Goal: Download file/media

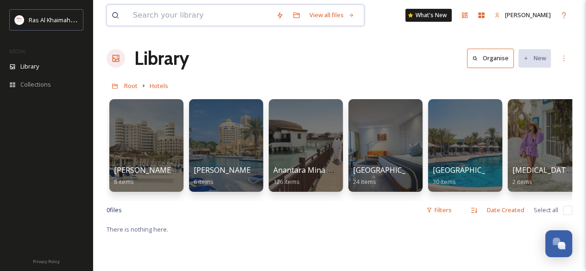
click at [161, 10] on input at bounding box center [199, 15] width 143 height 20
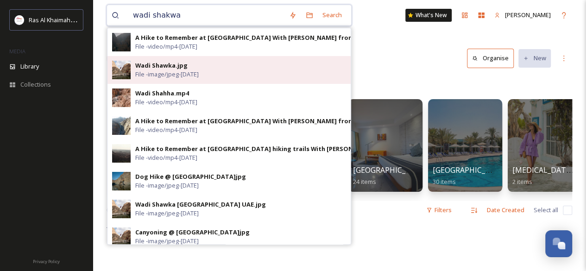
type input "wadi shakwa"
click at [159, 71] on span "File - image/jpeg - [DATE]" at bounding box center [166, 74] width 63 height 9
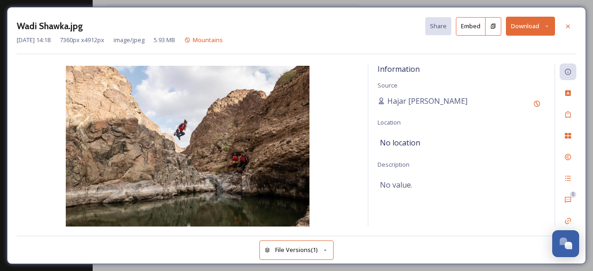
click at [523, 21] on button "Download" at bounding box center [530, 26] width 49 height 19
click at [573, 24] on div at bounding box center [568, 26] width 17 height 17
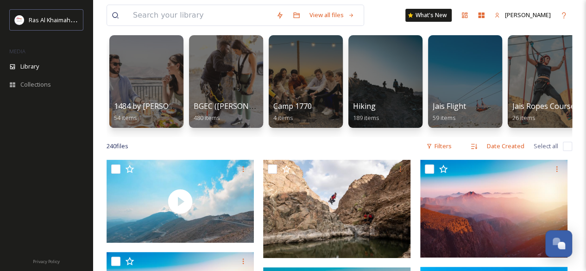
scroll to position [59, 0]
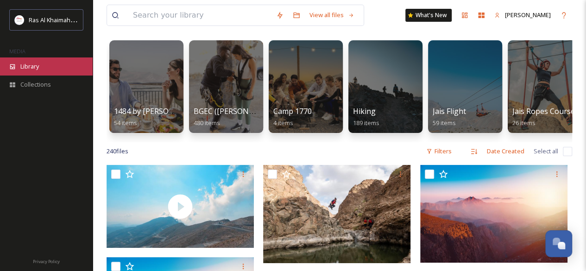
click at [33, 64] on span "Library" at bounding box center [29, 66] width 19 height 9
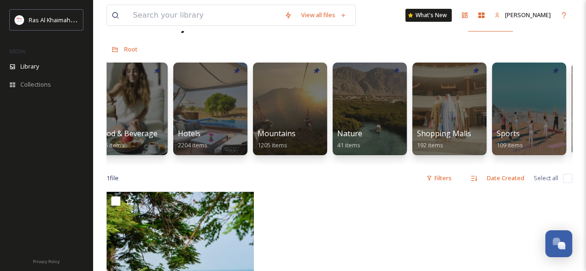
scroll to position [0, 506]
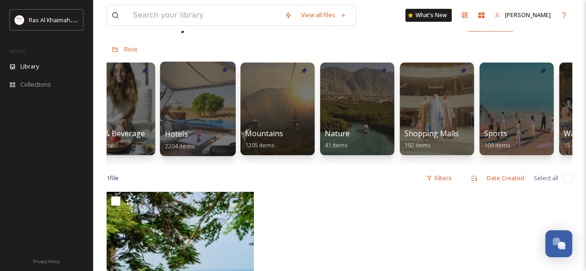
click at [195, 113] on div at bounding box center [198, 109] width 76 height 94
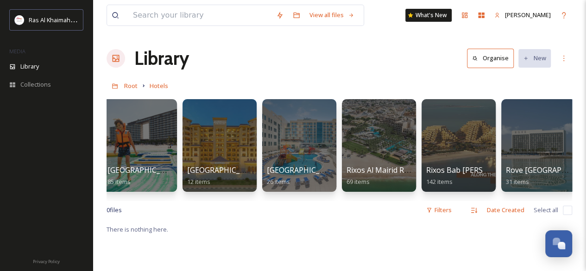
scroll to position [0, 889]
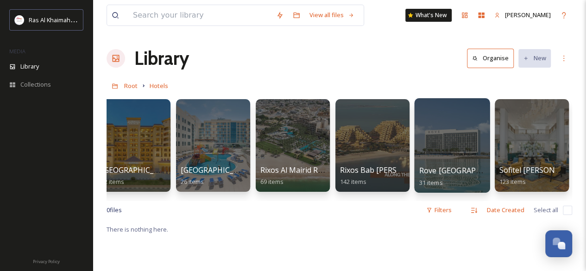
click at [464, 157] on div at bounding box center [452, 145] width 76 height 94
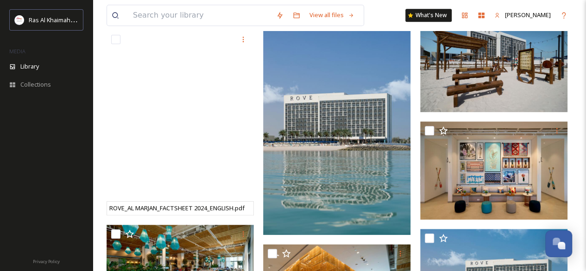
scroll to position [424, 0]
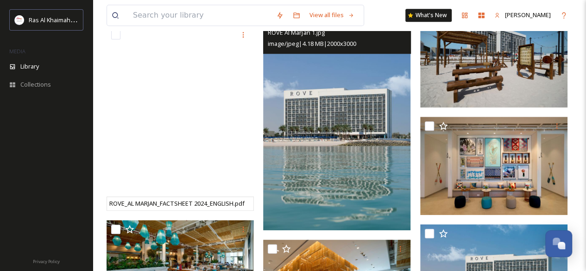
click at [403, 216] on img at bounding box center [336, 119] width 147 height 221
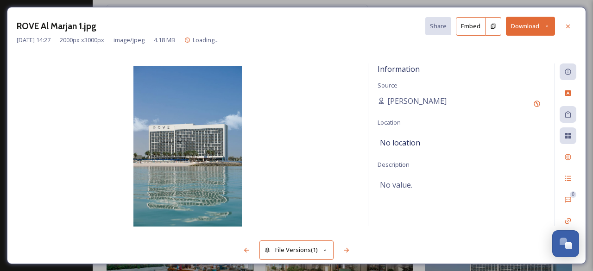
click at [522, 29] on button "Download" at bounding box center [530, 26] width 49 height 19
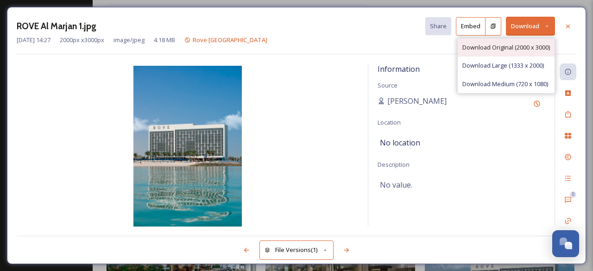
click at [512, 45] on span "Download Original (2000 x 3000)" at bounding box center [506, 47] width 88 height 9
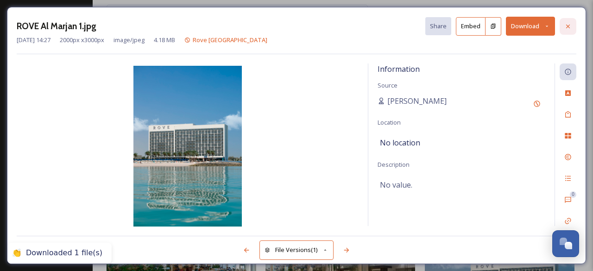
click at [568, 25] on icon at bounding box center [567, 26] width 7 height 7
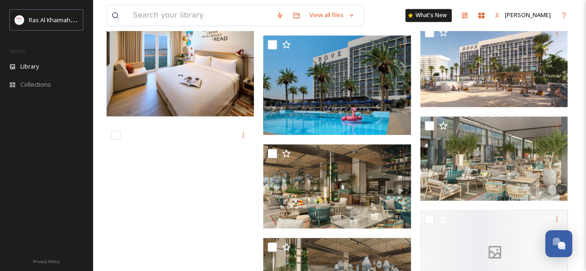
scroll to position [720, 0]
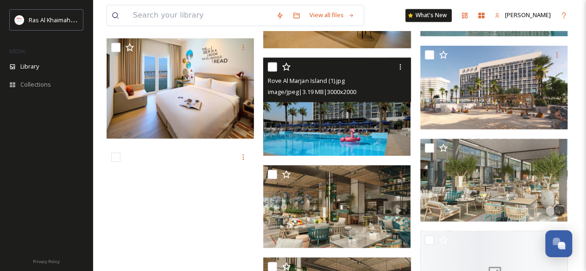
click at [400, 149] on img at bounding box center [336, 106] width 147 height 98
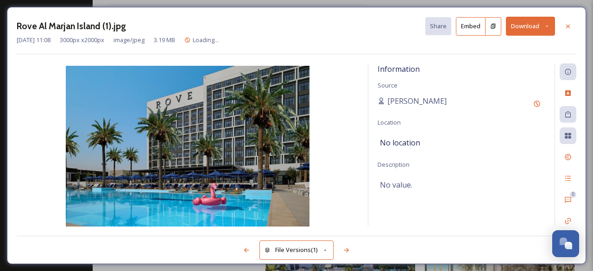
click at [513, 25] on button "Download" at bounding box center [530, 26] width 49 height 19
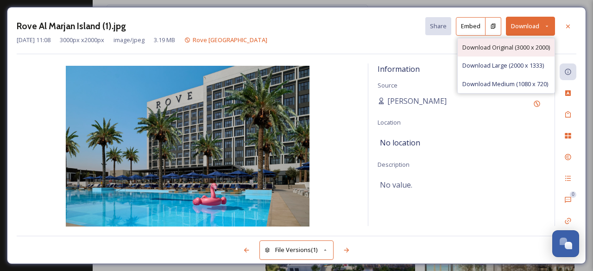
click at [528, 43] on span "Download Original (3000 x 2000)" at bounding box center [506, 47] width 88 height 9
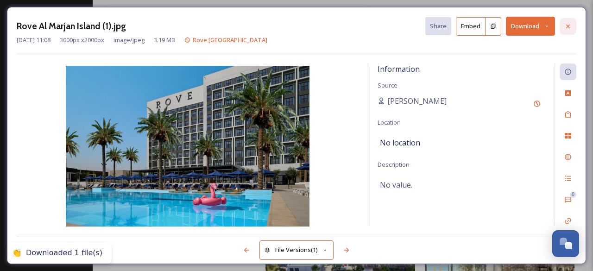
click at [570, 25] on icon at bounding box center [567, 26] width 7 height 7
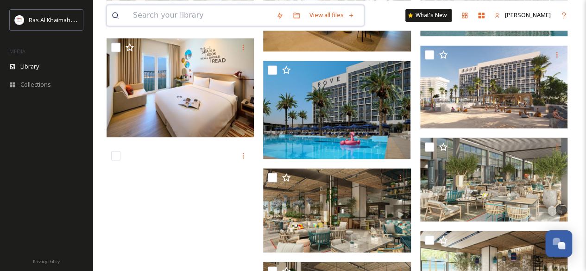
click at [199, 20] on input at bounding box center [199, 15] width 143 height 20
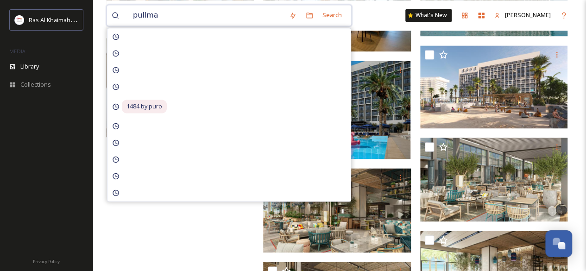
type input "pullman"
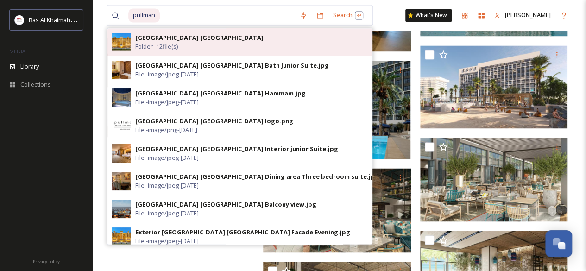
click at [199, 42] on div "[GEOGRAPHIC_DATA] [GEOGRAPHIC_DATA] Folder - 12 file(s)" at bounding box center [251, 42] width 232 height 18
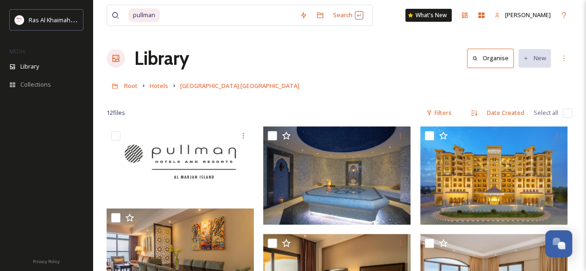
click at [418, 86] on div "Root Hotels [GEOGRAPHIC_DATA] [GEOGRAPHIC_DATA]" at bounding box center [340, 86] width 466 height 18
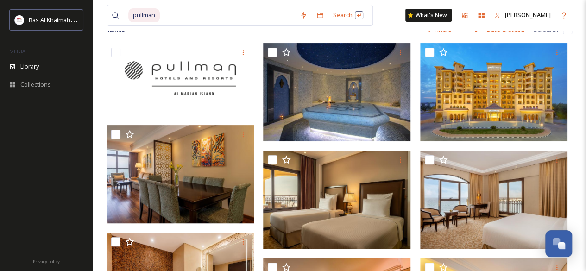
scroll to position [82, 0]
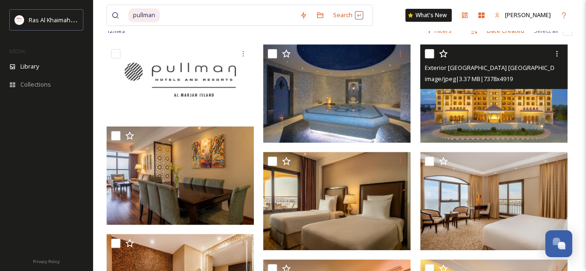
click at [561, 132] on img at bounding box center [493, 93] width 147 height 98
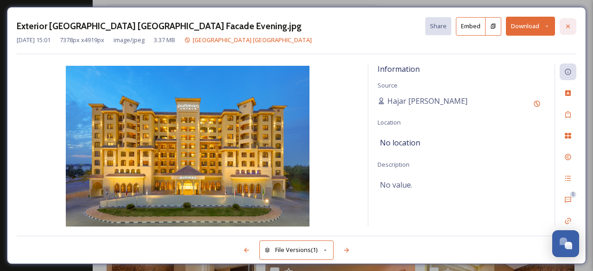
click at [570, 26] on icon at bounding box center [567, 26] width 7 height 7
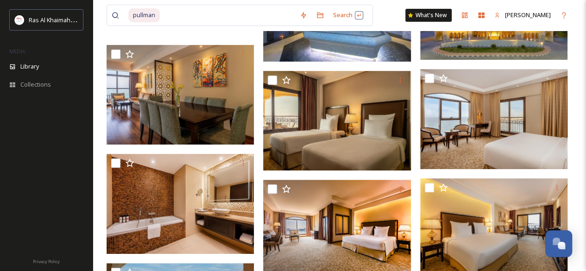
scroll to position [169, 0]
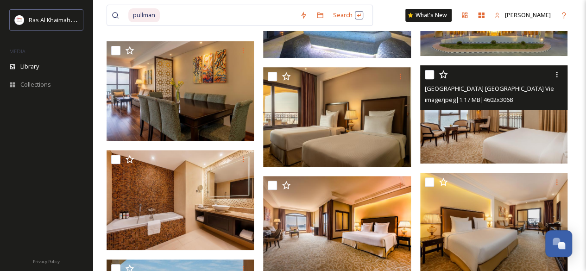
click at [524, 132] on img at bounding box center [493, 114] width 147 height 98
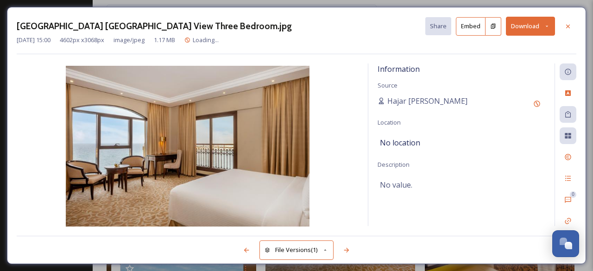
click at [521, 17] on button "Download" at bounding box center [530, 26] width 49 height 19
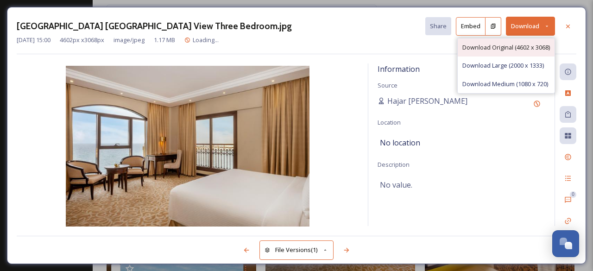
click at [510, 44] on span "Download Original (4602 x 3068)" at bounding box center [506, 47] width 88 height 9
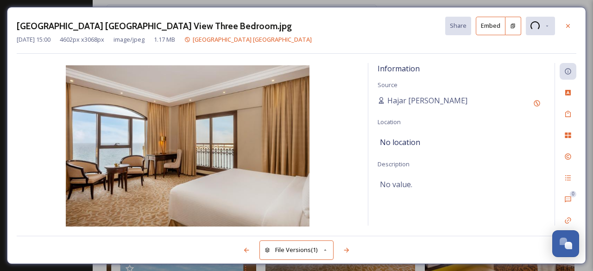
click at [523, 31] on div "[GEOGRAPHIC_DATA] [GEOGRAPHIC_DATA] View Three Bedroom.jpg Share Embed" at bounding box center [297, 26] width 560 height 19
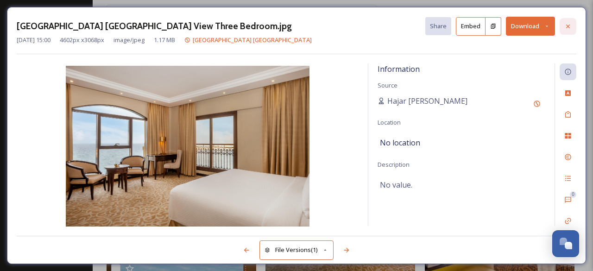
click at [567, 25] on icon at bounding box center [568, 26] width 4 height 4
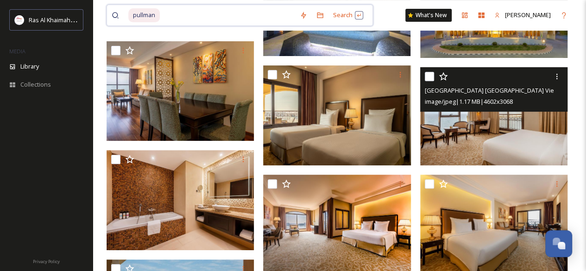
drag, startPoint x: 212, startPoint y: 15, endPoint x: 178, endPoint y: 15, distance: 33.8
click at [178, 15] on input at bounding box center [228, 15] width 134 height 20
type input "p"
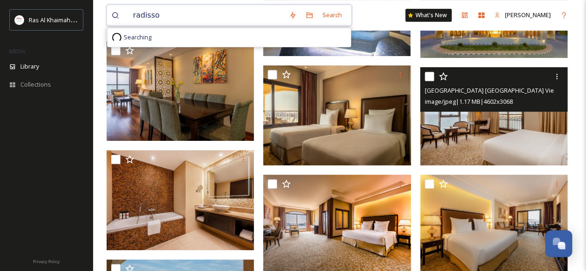
type input "radisson"
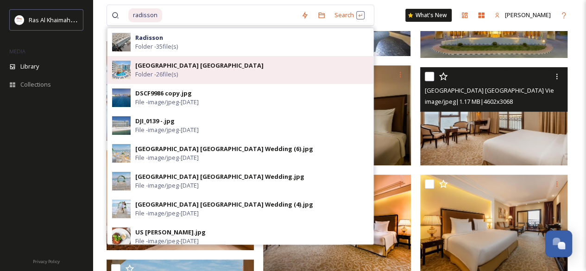
click at [172, 77] on span "Folder - 26 file(s)" at bounding box center [156, 74] width 43 height 9
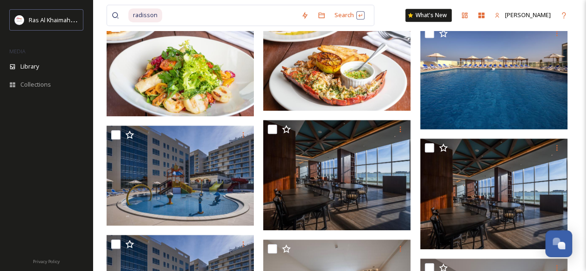
scroll to position [328, 0]
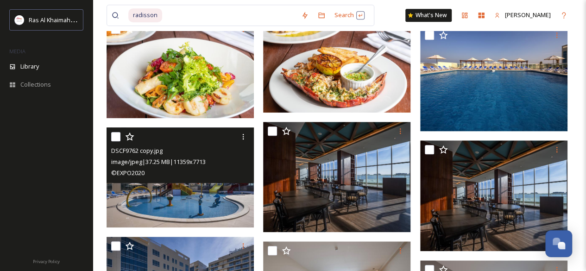
click at [217, 210] on img at bounding box center [180, 177] width 147 height 100
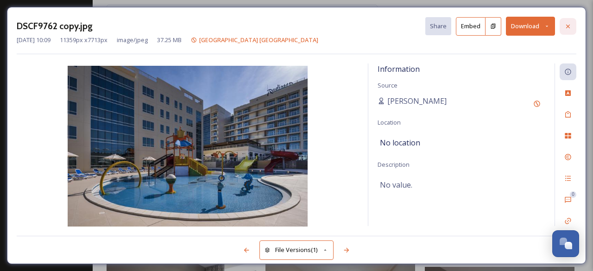
click at [566, 25] on icon at bounding box center [567, 26] width 7 height 7
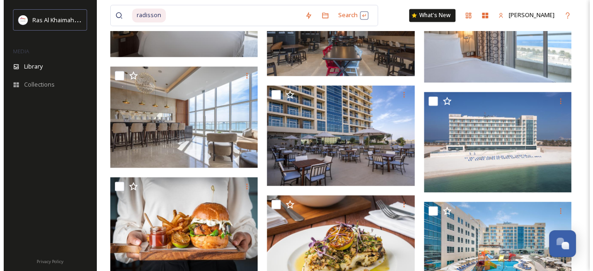
scroll to position [735, 0]
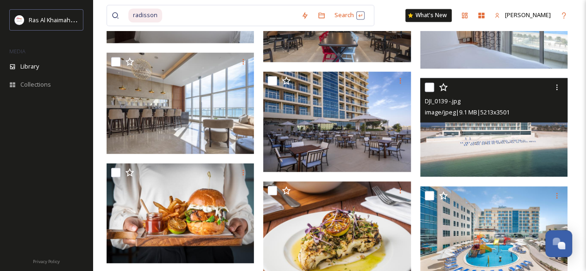
click at [508, 162] on img at bounding box center [493, 127] width 147 height 99
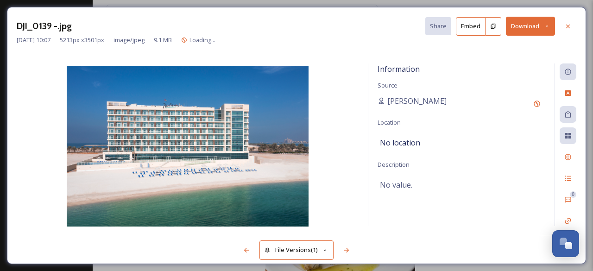
click at [520, 29] on button "Download" at bounding box center [530, 26] width 49 height 19
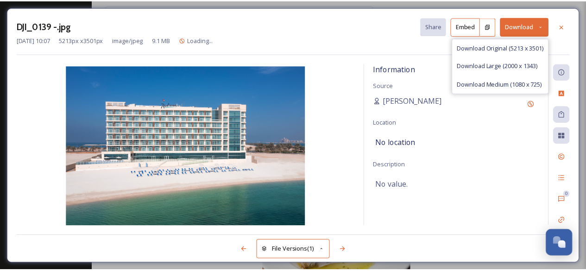
scroll to position [737, 0]
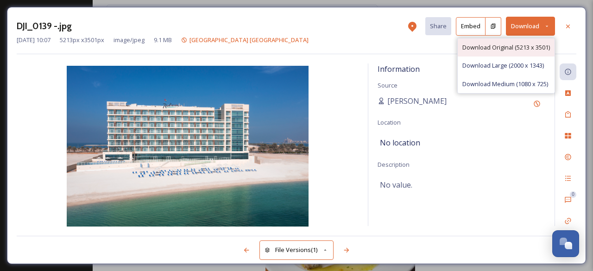
click at [509, 50] on span "Download Original (5213 x 3501)" at bounding box center [506, 47] width 88 height 9
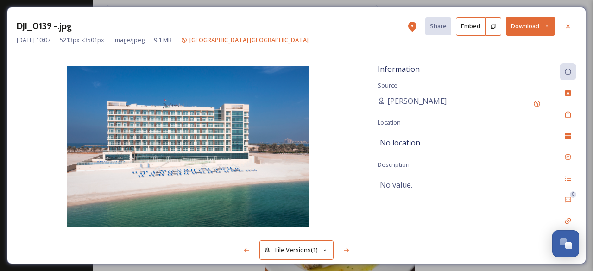
click at [386, 17] on div "DJI_0139 -.jpg Share Embed Download" at bounding box center [297, 26] width 560 height 19
click at [569, 27] on icon at bounding box center [567, 26] width 7 height 7
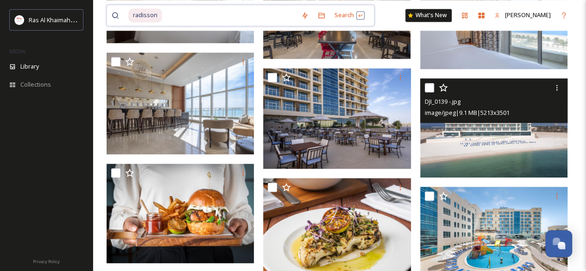
click at [215, 22] on input at bounding box center [229, 15] width 133 height 20
type input "r"
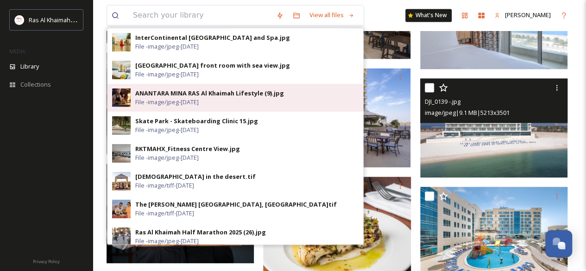
click at [220, 99] on div "ANANTARA MINA RAS Al Khaimah Lifestyle (9).jpg File - image/jpeg - [DATE]" at bounding box center [246, 98] width 223 height 18
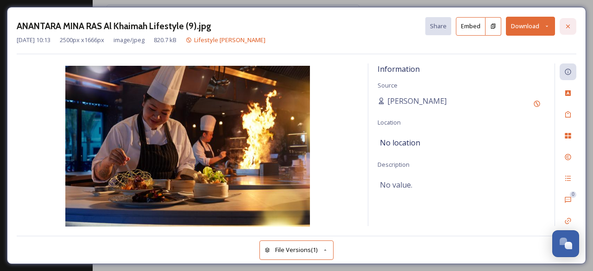
click at [567, 23] on icon at bounding box center [567, 26] width 7 height 7
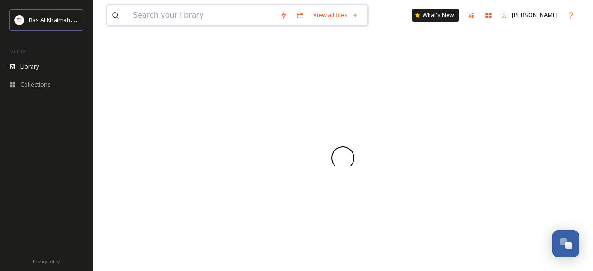
click at [223, 22] on input at bounding box center [201, 15] width 147 height 20
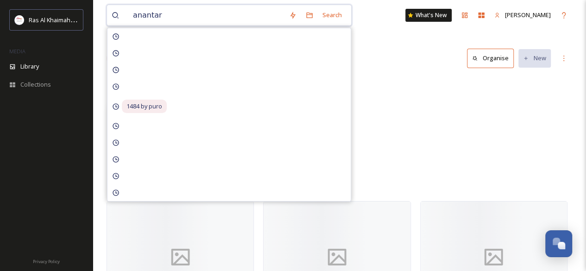
type input "anantara"
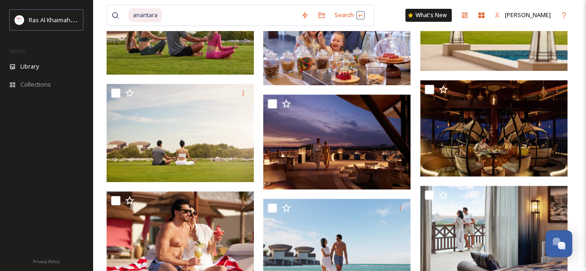
scroll to position [148, 0]
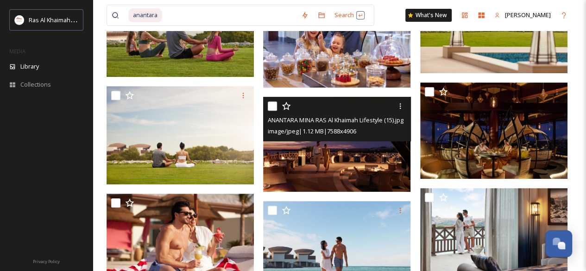
click at [392, 166] on img at bounding box center [336, 144] width 147 height 95
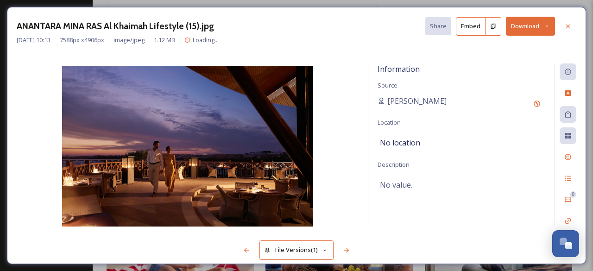
click at [521, 30] on button "Download" at bounding box center [530, 26] width 49 height 19
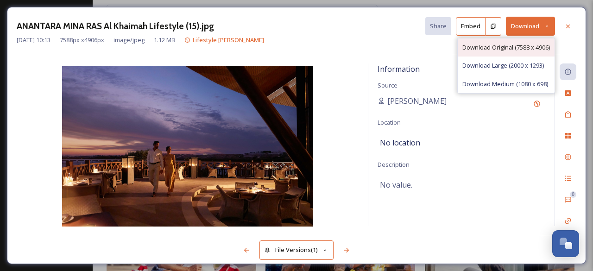
click at [524, 40] on div "Download Original (7588 x 4906)" at bounding box center [506, 47] width 97 height 18
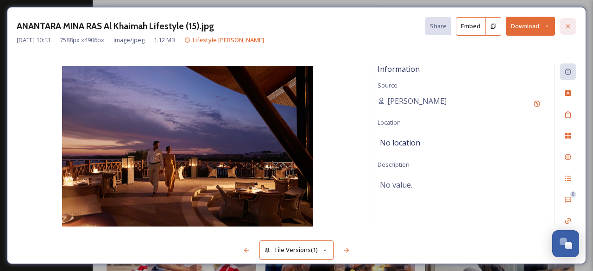
click at [566, 26] on icon at bounding box center [567, 26] width 7 height 7
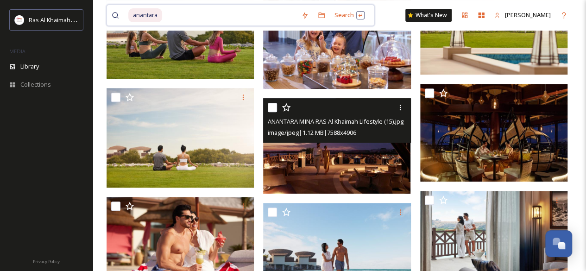
click at [209, 18] on input at bounding box center [229, 15] width 133 height 20
type input "a"
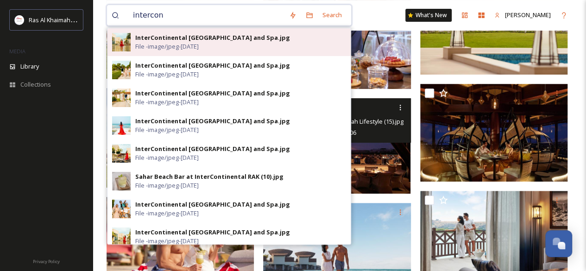
type input "intercon"
click at [222, 38] on div "InterContinental [GEOGRAPHIC_DATA] and Spa.jpg" at bounding box center [212, 37] width 155 height 9
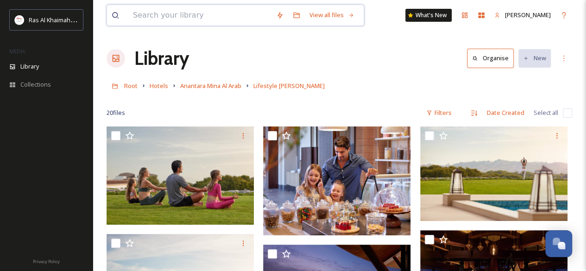
click at [201, 12] on input at bounding box center [199, 15] width 143 height 20
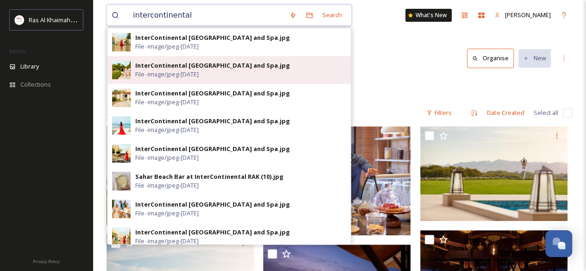
type input "intercontinental"
click at [199, 73] on span "File - image/jpeg - [DATE]" at bounding box center [166, 74] width 63 height 9
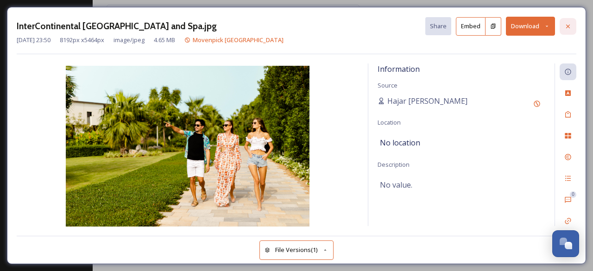
click at [566, 23] on icon at bounding box center [567, 26] width 7 height 7
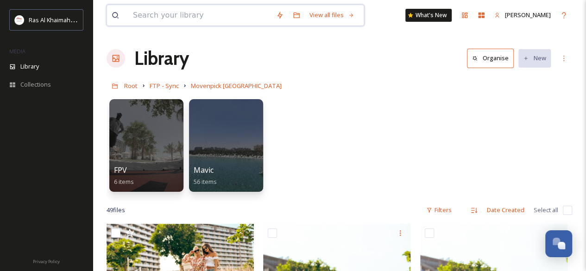
click at [198, 8] on input at bounding box center [199, 15] width 143 height 20
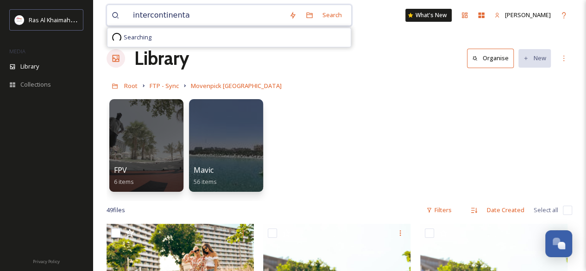
type input "intercontinental"
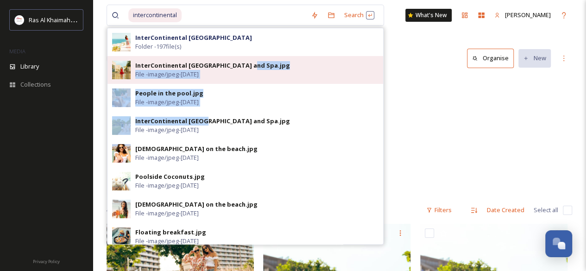
drag, startPoint x: 201, startPoint y: 125, endPoint x: 246, endPoint y: 77, distance: 64.9
click at [246, 77] on div "InterContinental [GEOGRAPHIC_DATA] and Spa Folder - 197 file(s) InterContinenta…" at bounding box center [245, 136] width 277 height 217
click at [198, 70] on span "File - image/jpeg - [DATE]" at bounding box center [166, 74] width 63 height 9
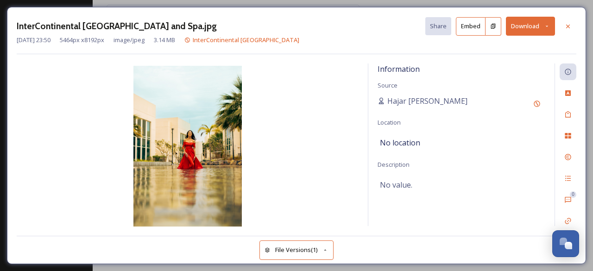
click at [520, 27] on button "Download" at bounding box center [530, 26] width 49 height 19
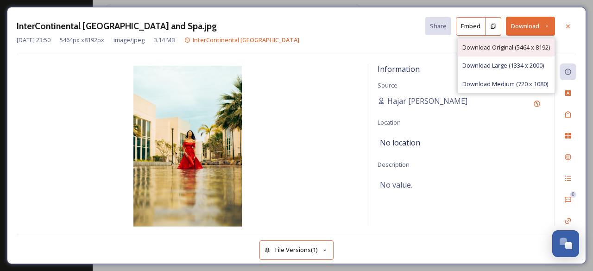
click at [509, 47] on span "Download Original (5464 x 8192)" at bounding box center [506, 47] width 88 height 9
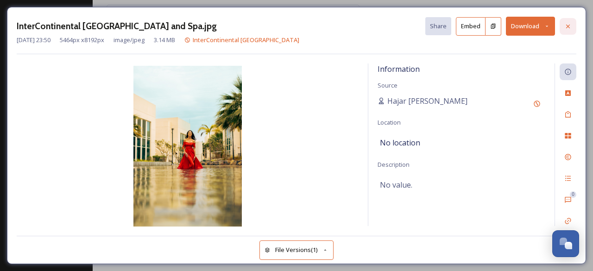
click at [569, 28] on icon at bounding box center [567, 26] width 7 height 7
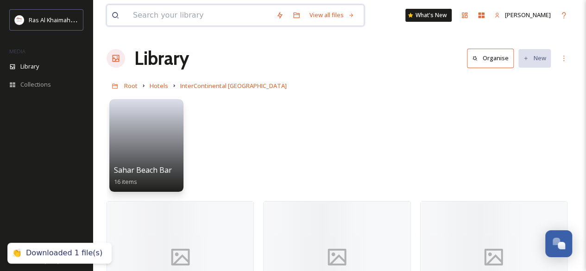
click at [213, 8] on input at bounding box center [199, 15] width 143 height 20
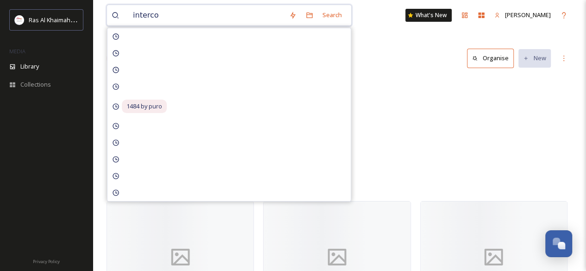
type input "intercon"
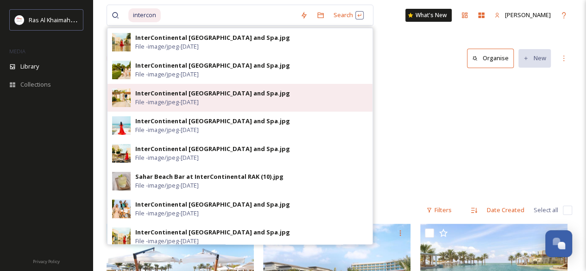
click at [195, 102] on span "File - image/jpeg - [DATE]" at bounding box center [166, 102] width 63 height 9
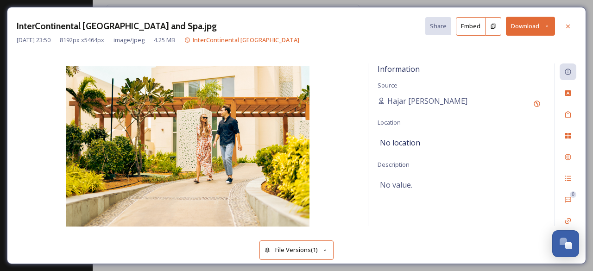
click at [517, 28] on button "Download" at bounding box center [530, 26] width 49 height 19
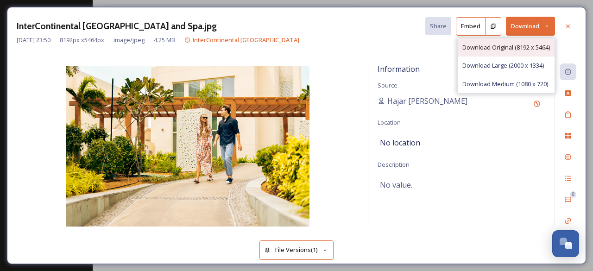
click at [518, 45] on span "Download Original (8192 x 5464)" at bounding box center [506, 47] width 88 height 9
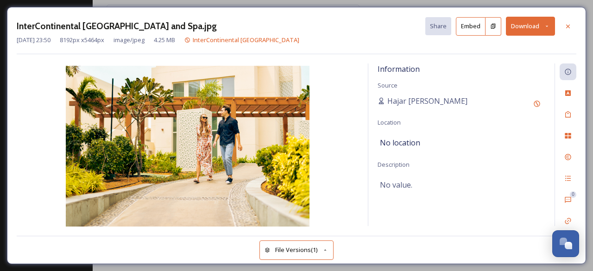
click at [379, 20] on div "InterContinental [GEOGRAPHIC_DATA] and Spa.jpg Share Embed Download" at bounding box center [297, 26] width 560 height 19
click at [570, 25] on icon at bounding box center [567, 26] width 7 height 7
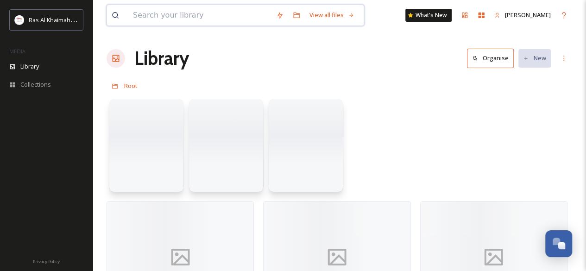
click at [184, 14] on input at bounding box center [199, 15] width 143 height 20
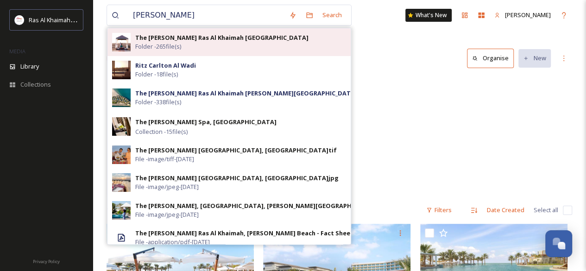
click at [192, 43] on div "The [PERSON_NAME] Ras Al Khaimah Al Wadi Desert Folder - 265 file(s)" at bounding box center [240, 42] width 211 height 18
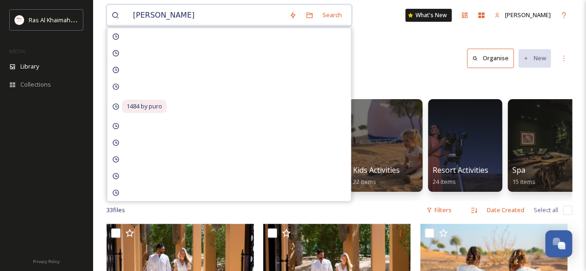
click at [225, 16] on input "[PERSON_NAME]" at bounding box center [206, 15] width 156 height 20
type input "r"
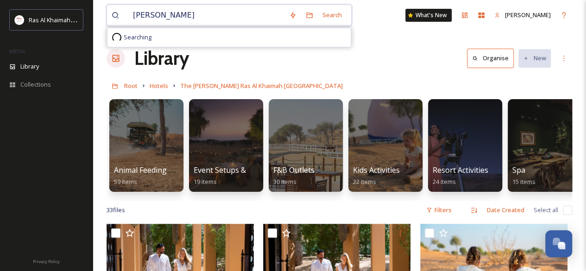
type input "[PERSON_NAME]"
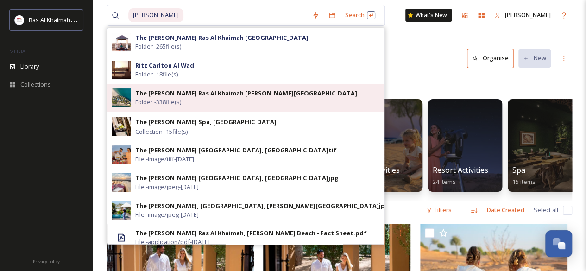
click at [191, 95] on strong "The [PERSON_NAME] Ras Al Khaimah [PERSON_NAME][GEOGRAPHIC_DATA]" at bounding box center [246, 93] width 222 height 8
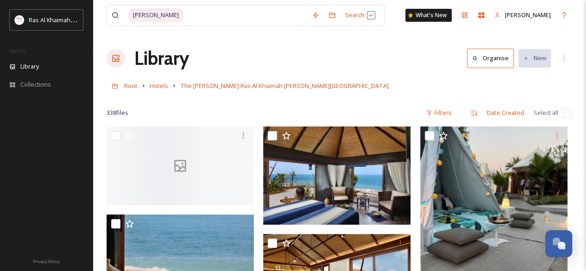
click at [390, 93] on div "Root Hotels The [PERSON_NAME] [GEOGRAPHIC_DATA] [PERSON_NAME][GEOGRAPHIC_DATA]" at bounding box center [340, 86] width 466 height 18
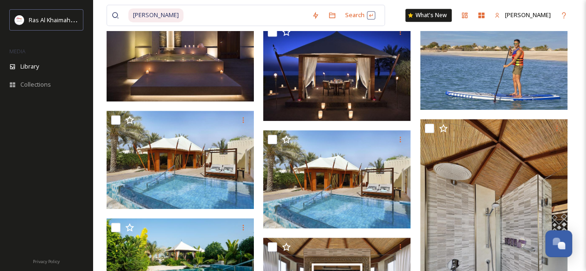
scroll to position [288, 0]
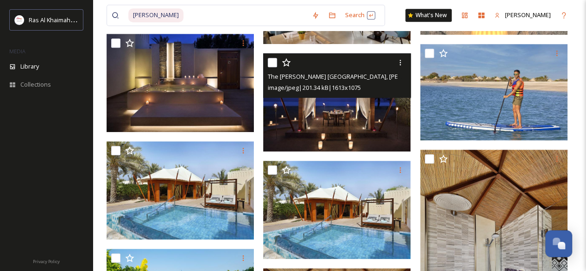
click at [346, 129] on img at bounding box center [336, 102] width 147 height 98
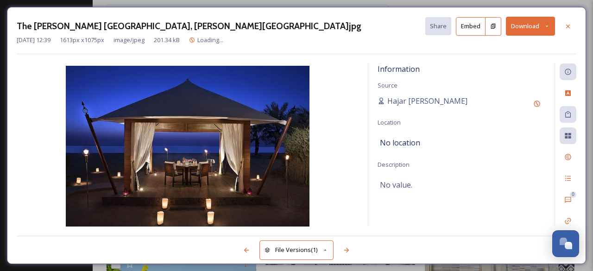
click at [539, 25] on button "Download" at bounding box center [530, 26] width 49 height 19
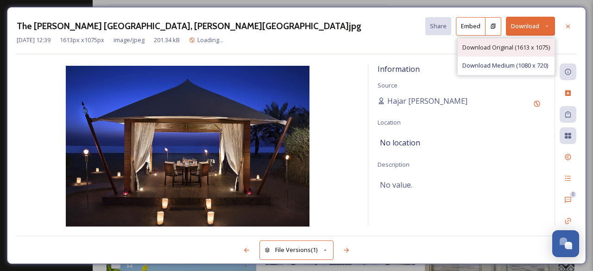
click at [529, 47] on span "Download Original (1613 x 1075)" at bounding box center [506, 47] width 88 height 9
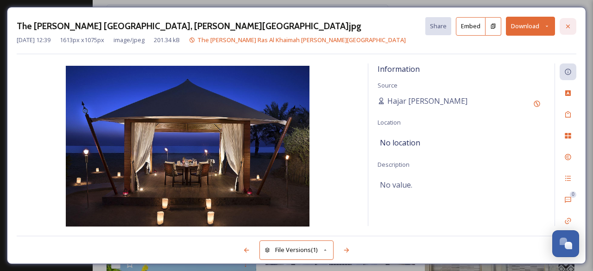
click at [571, 25] on icon at bounding box center [567, 26] width 7 height 7
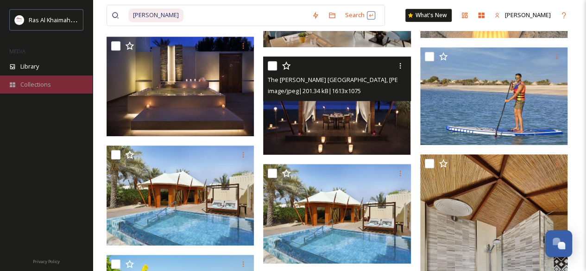
drag, startPoint x: 225, startPoint y: 15, endPoint x: 41, endPoint y: 86, distance: 197.3
click at [41, 86] on span "Collections" at bounding box center [35, 84] width 31 height 9
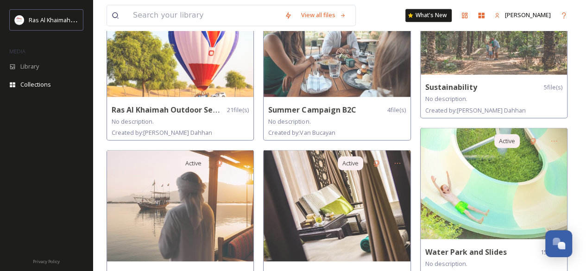
scroll to position [781, 0]
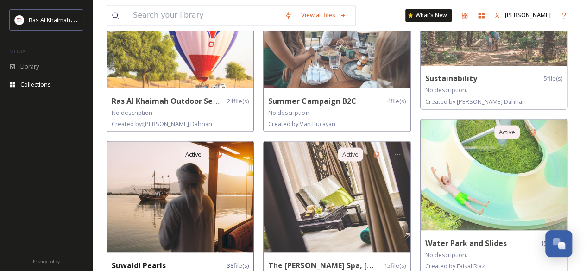
click at [170, 220] on img at bounding box center [180, 196] width 146 height 111
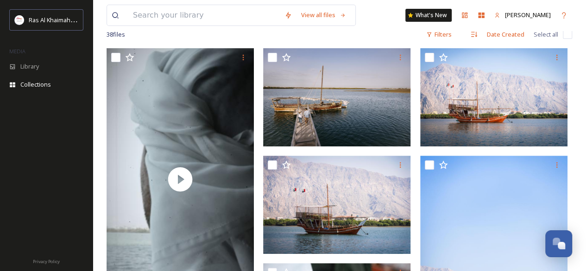
scroll to position [107, 0]
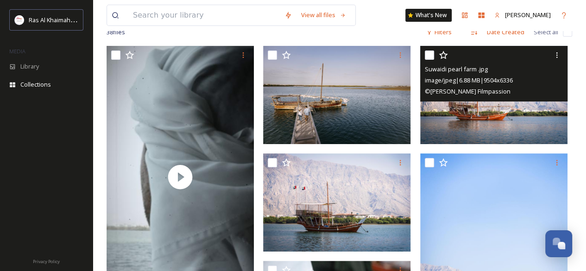
click at [552, 129] on img at bounding box center [493, 95] width 147 height 98
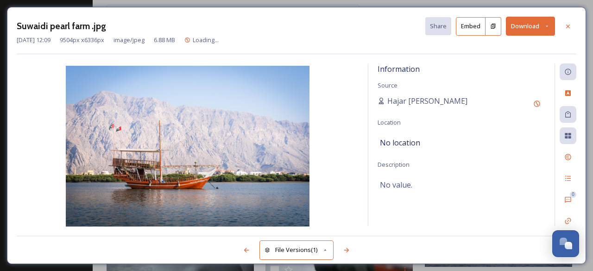
click at [521, 21] on button "Download" at bounding box center [530, 26] width 49 height 19
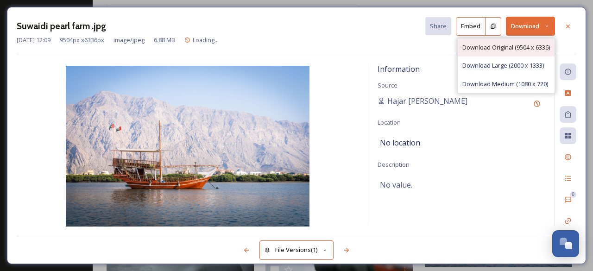
click at [522, 43] on span "Download Original (9504 x 6336)" at bounding box center [506, 47] width 88 height 9
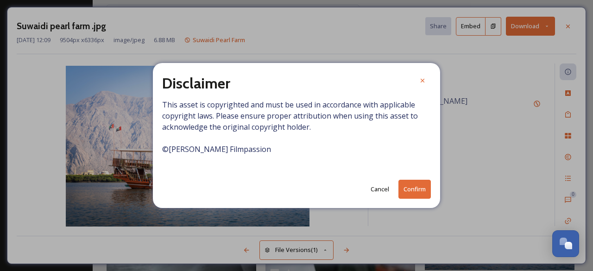
click at [415, 189] on button "Confirm" at bounding box center [414, 189] width 32 height 19
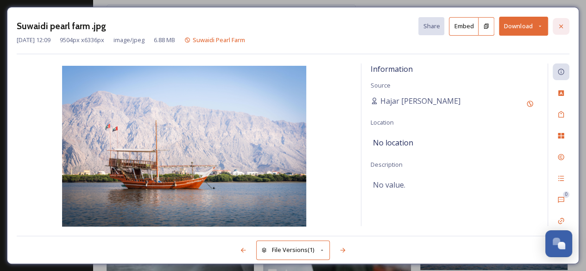
click at [562, 25] on icon at bounding box center [560, 26] width 7 height 7
